Goal: Transaction & Acquisition: Purchase product/service

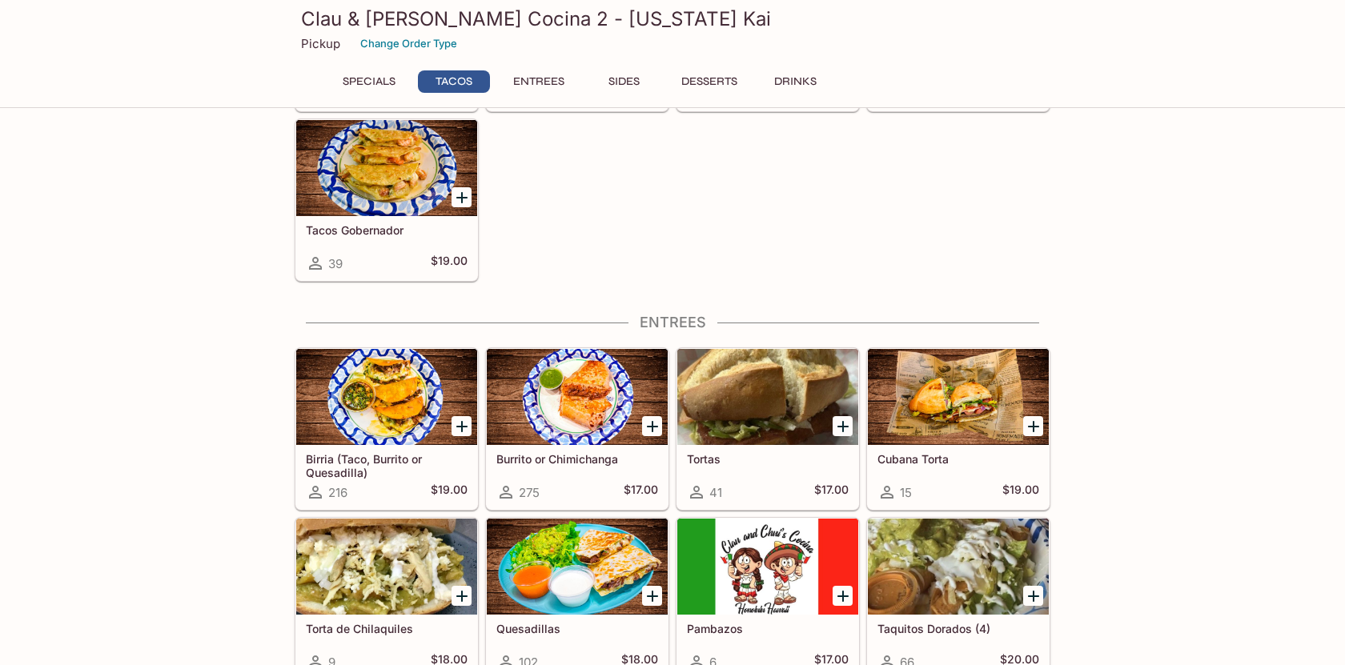
scroll to position [519, 0]
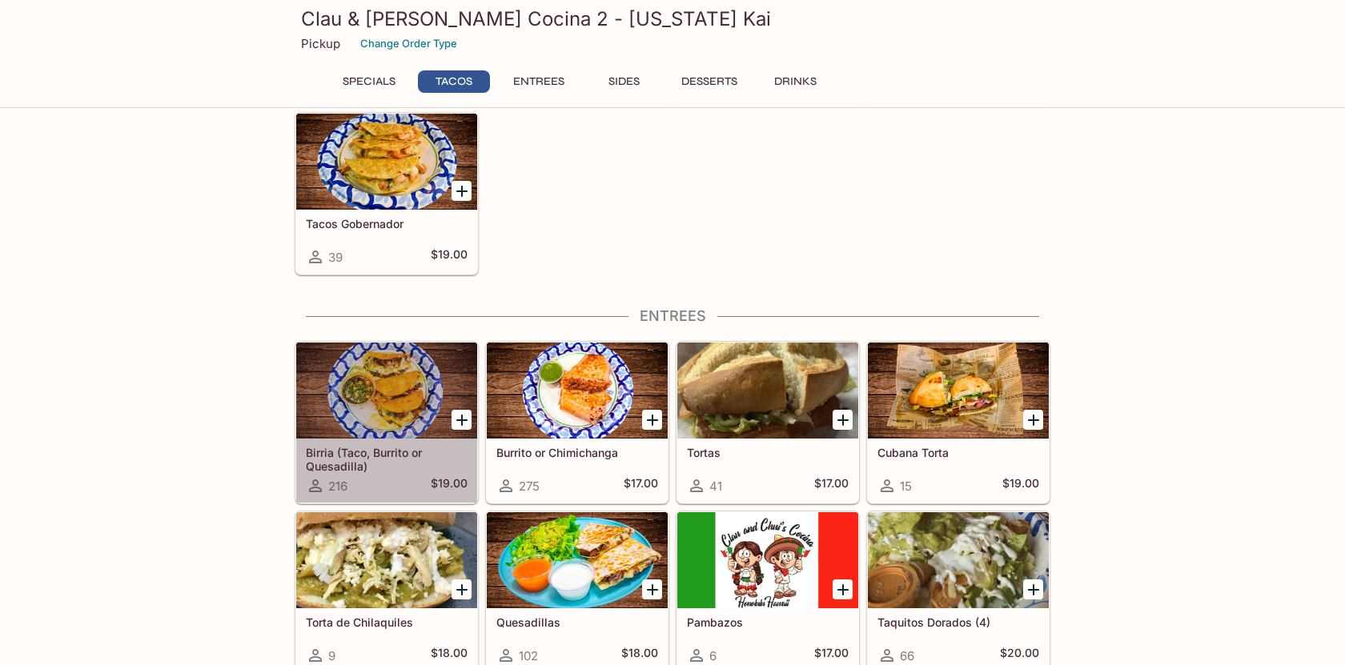
click at [388, 400] on div at bounding box center [386, 391] width 181 height 96
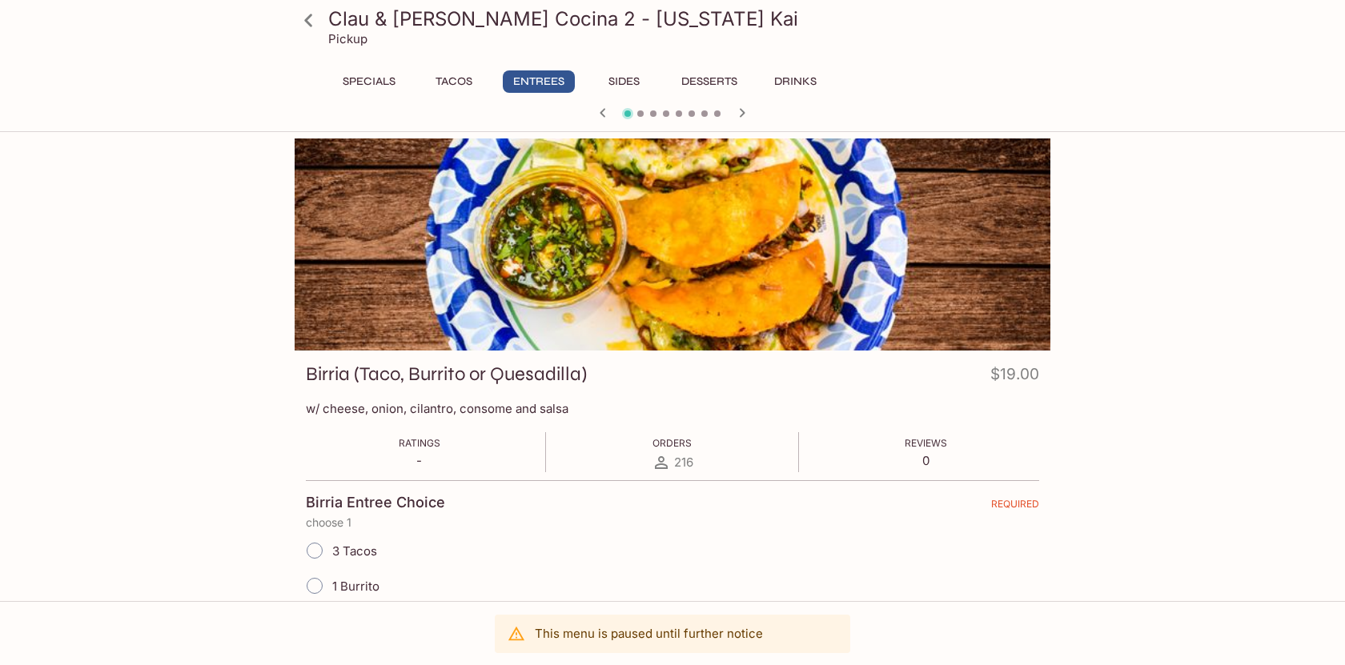
click at [310, 17] on icon at bounding box center [309, 20] width 28 height 28
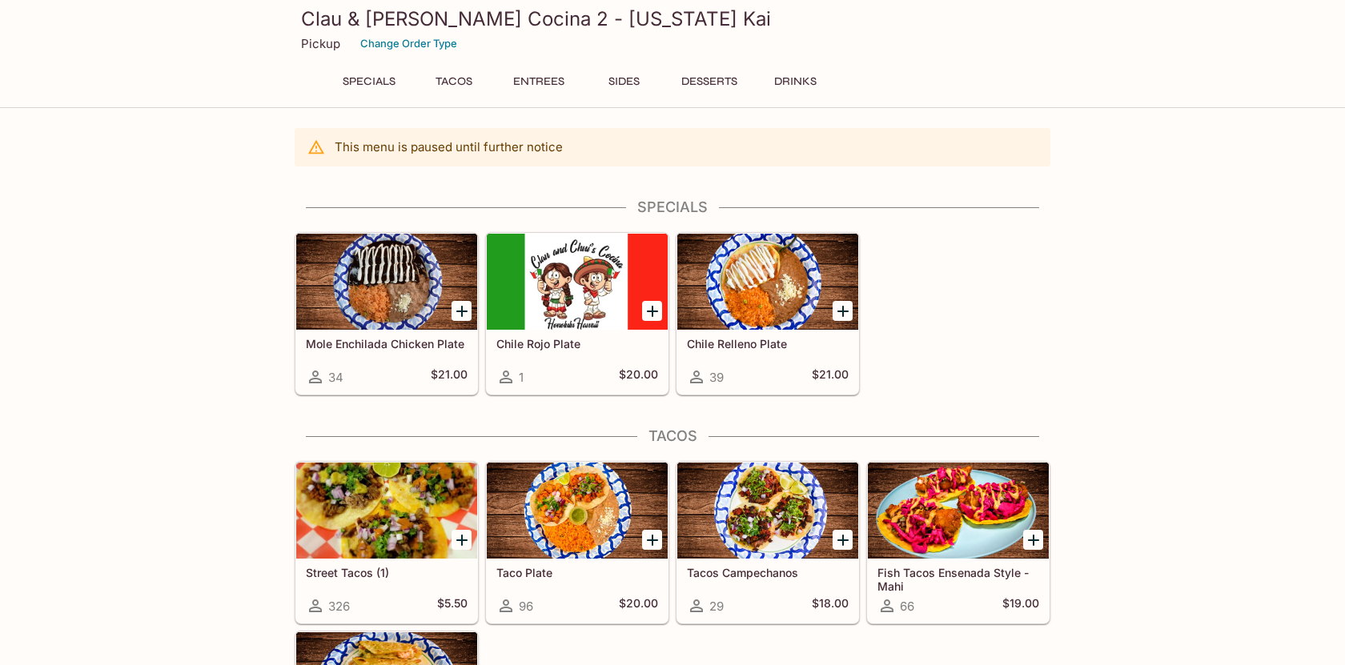
click at [546, 79] on button "Entrees" at bounding box center [539, 81] width 72 height 22
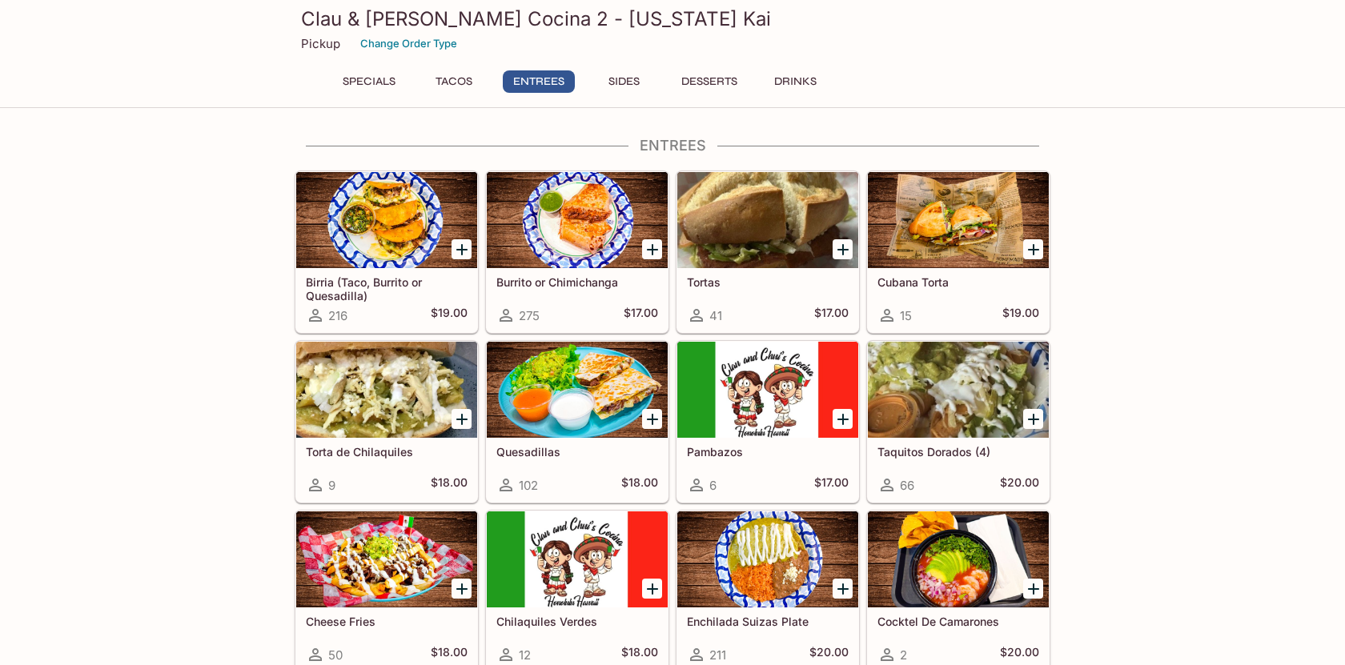
scroll to position [690, 0]
click at [621, 380] on div at bounding box center [577, 389] width 181 height 96
